Goal: Information Seeking & Learning: Learn about a topic

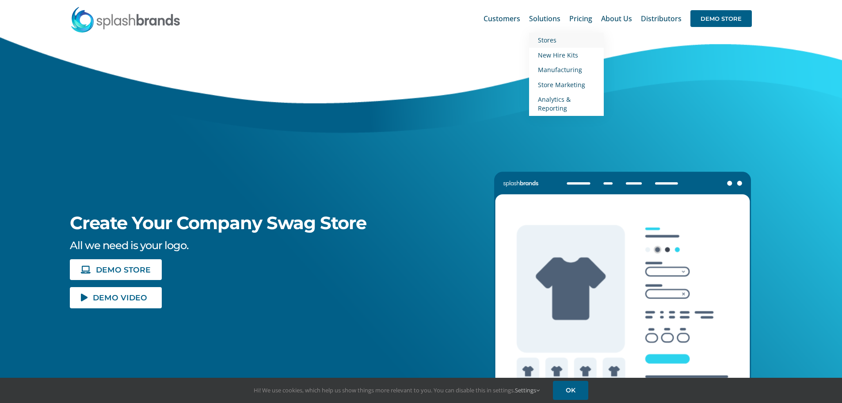
click at [551, 40] on span "Stores" at bounding box center [547, 40] width 19 height 8
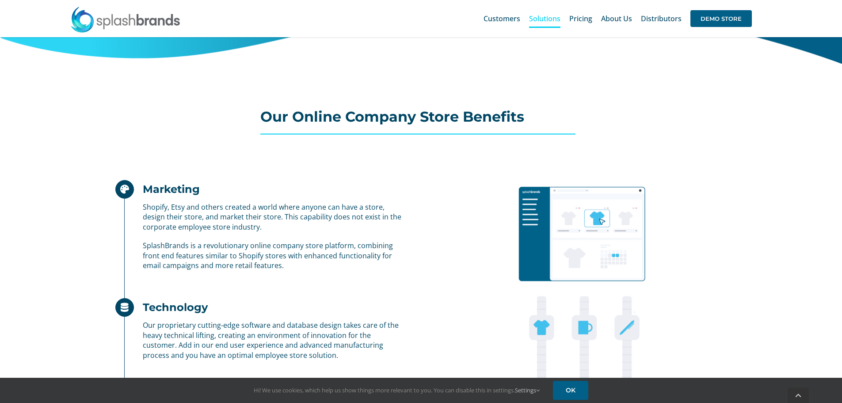
scroll to position [486, 0]
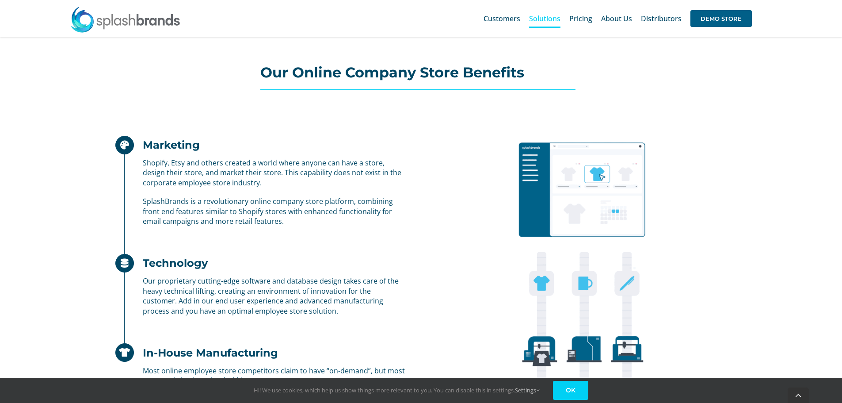
drag, startPoint x: 577, startPoint y: 388, endPoint x: 596, endPoint y: 373, distance: 24.5
click at [577, 388] on link "OK" at bounding box center [570, 390] width 35 height 19
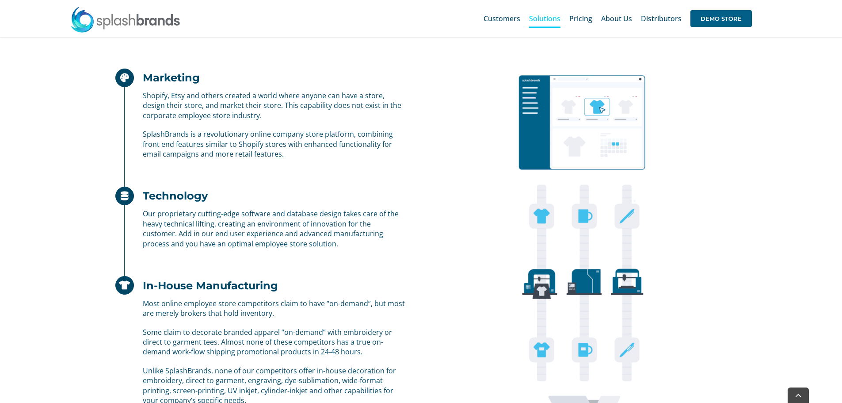
scroll to position [575, 0]
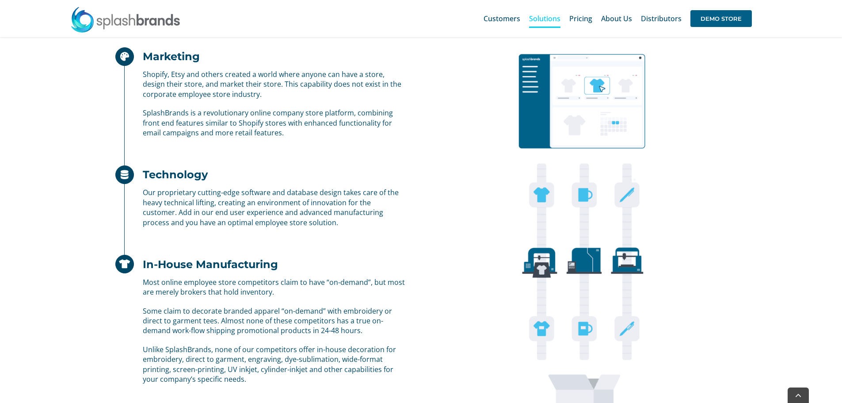
click at [665, 284] on img at bounding box center [582, 241] width 290 height 434
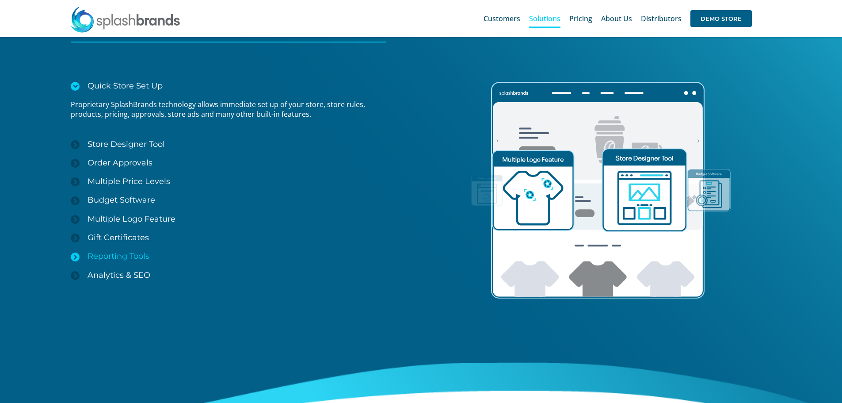
scroll to position [1061, 0]
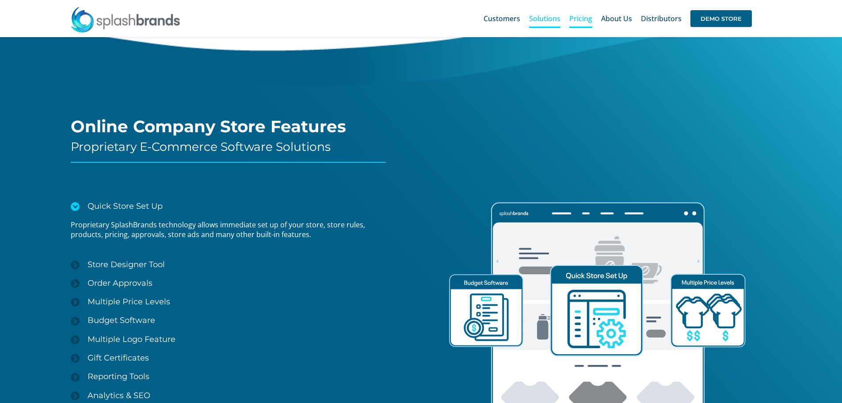
click at [582, 16] on span "Pricing" at bounding box center [581, 18] width 23 height 7
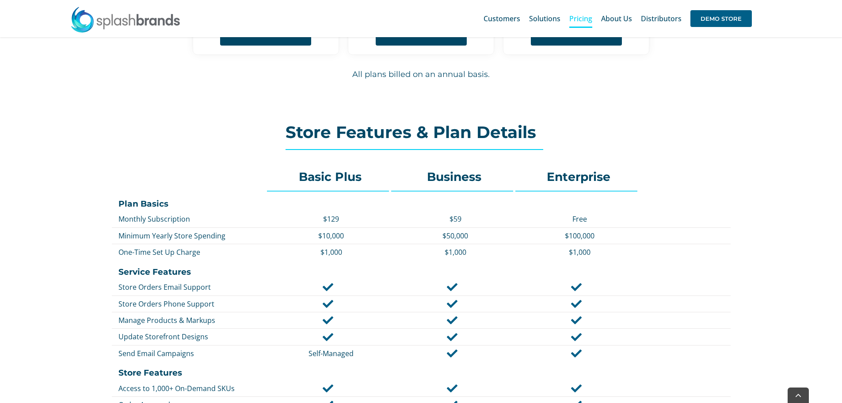
scroll to position [265, 0]
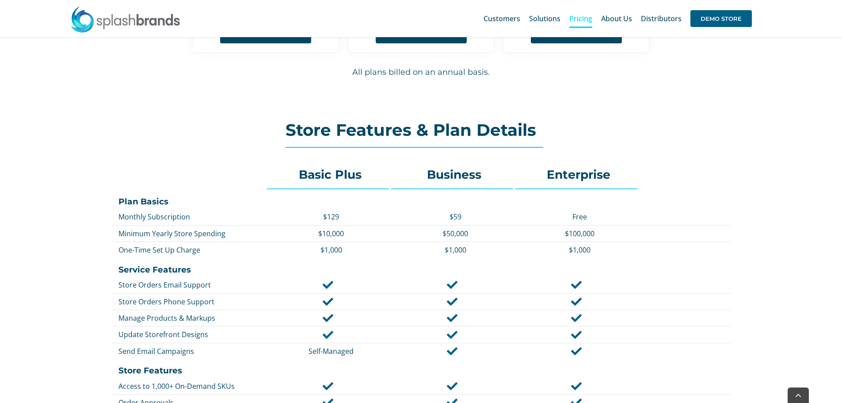
click at [336, 233] on p "$10,000" at bounding box center [331, 234] width 115 height 10
click at [388, 244] on div "$1,000" at bounding box center [328, 250] width 122 height 14
click at [335, 217] on p "$129" at bounding box center [331, 217] width 115 height 10
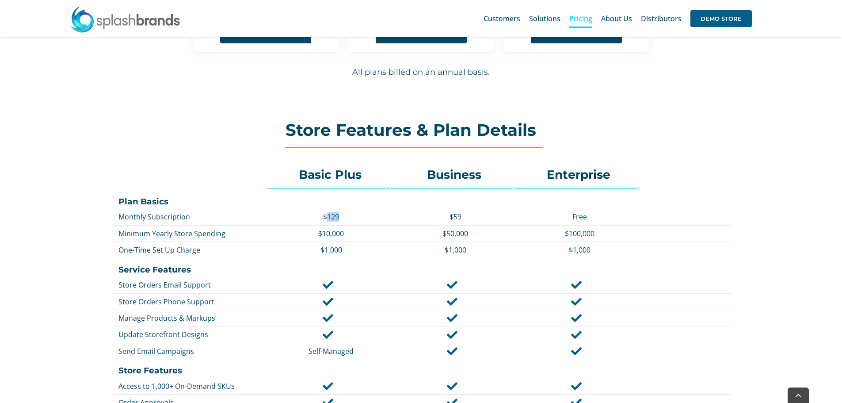
click at [335, 217] on p "$129" at bounding box center [331, 217] width 115 height 10
click at [333, 232] on p "$10,000" at bounding box center [331, 234] width 115 height 10
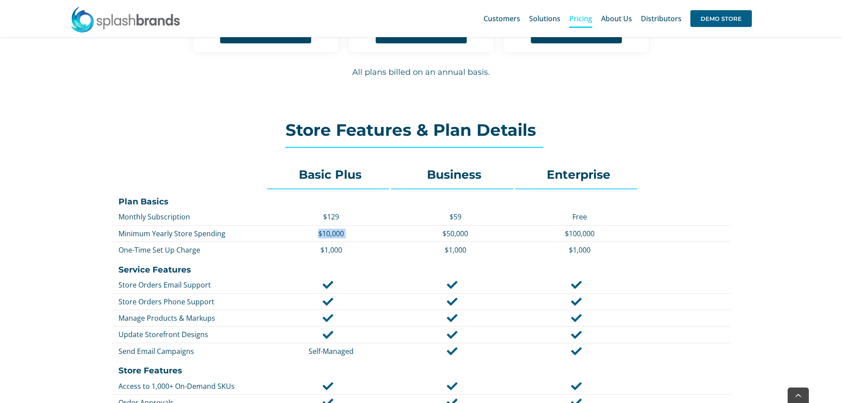
click at [333, 232] on p "$10,000" at bounding box center [331, 234] width 115 height 10
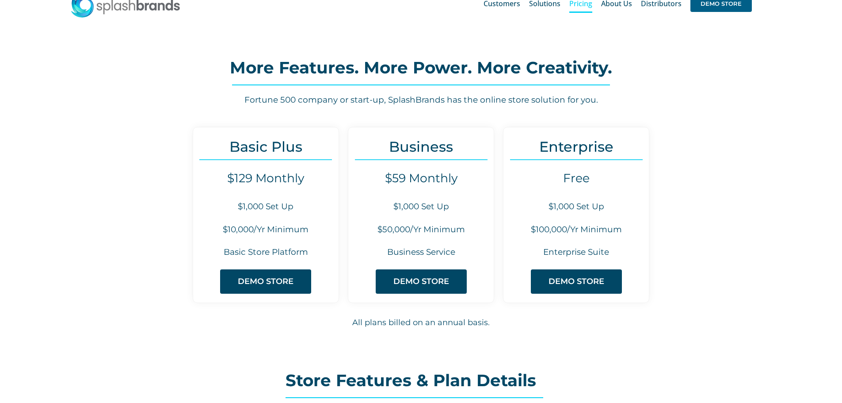
scroll to position [0, 0]
